Goal: Transaction & Acquisition: Subscribe to service/newsletter

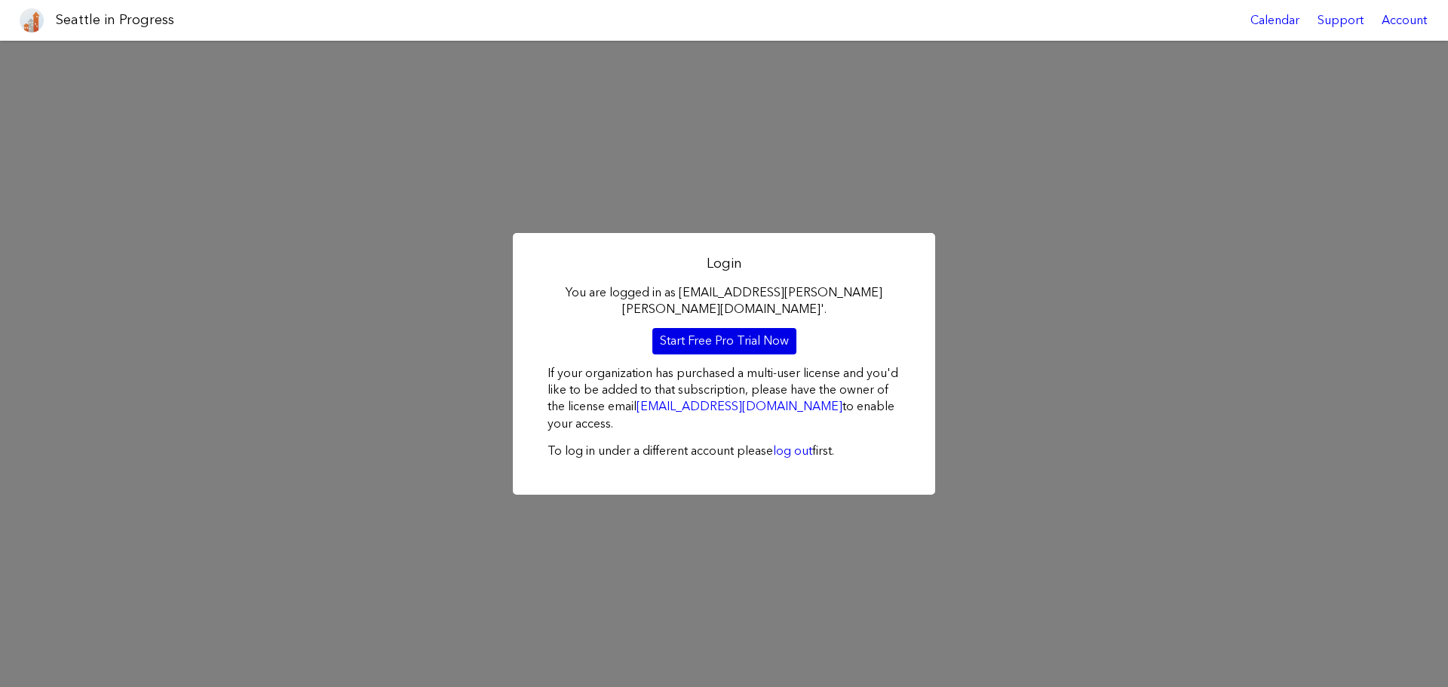
click at [710, 331] on link "Start Free Pro Trial Now" at bounding box center [724, 341] width 144 height 26
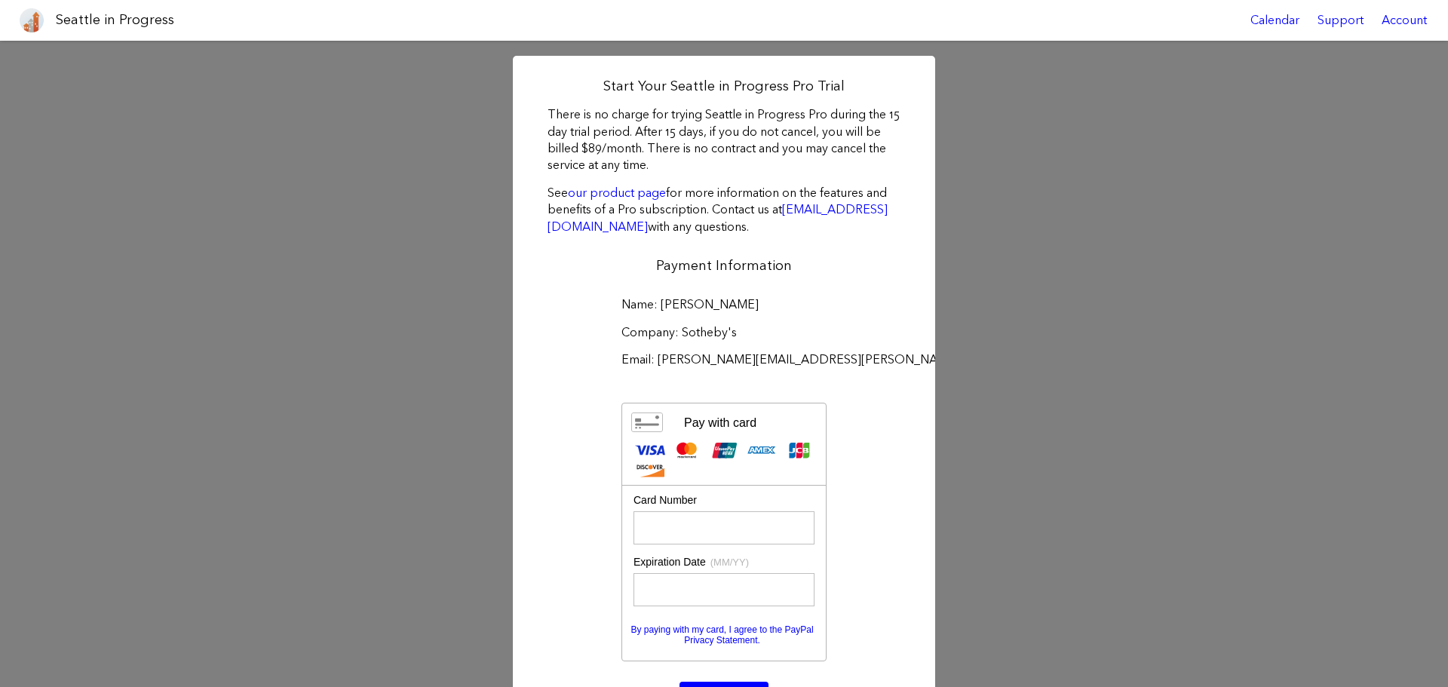
click at [104, 26] on h1 "Seattle in Progress" at bounding box center [115, 20] width 118 height 19
